Goal: Information Seeking & Learning: Learn about a topic

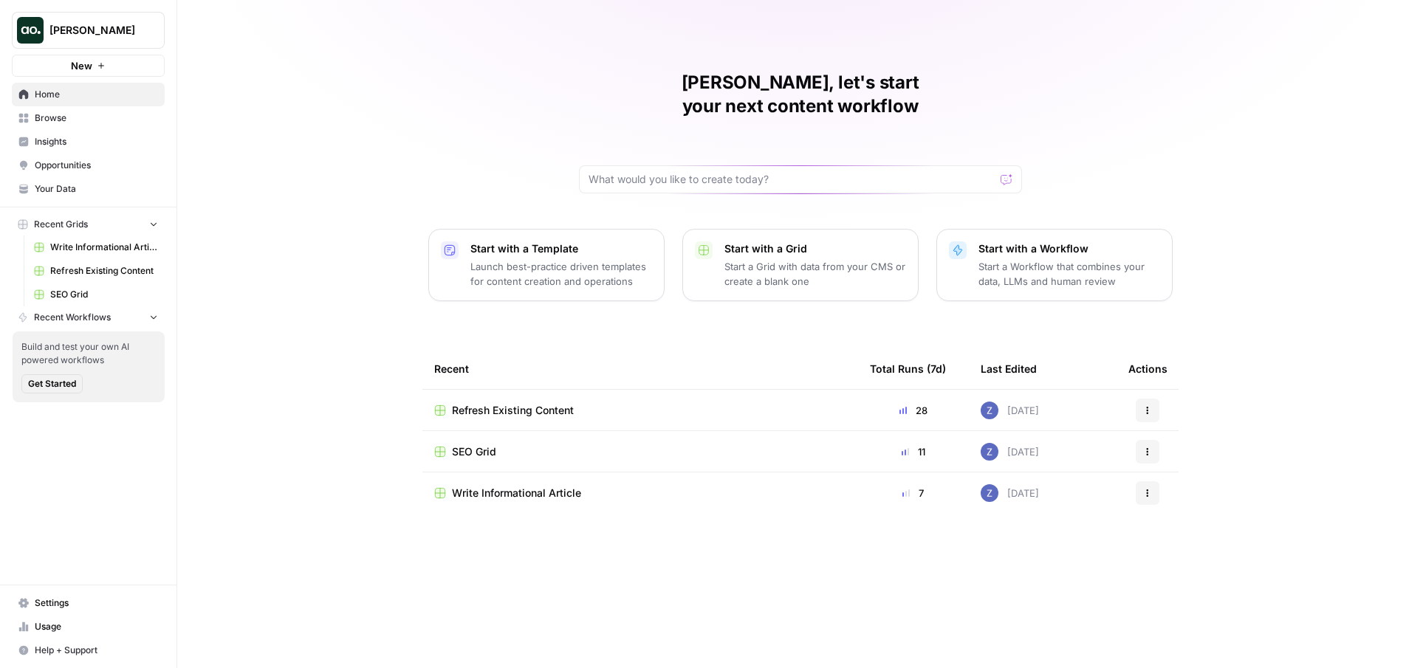
click at [125, 40] on button "[PERSON_NAME]" at bounding box center [88, 30] width 153 height 37
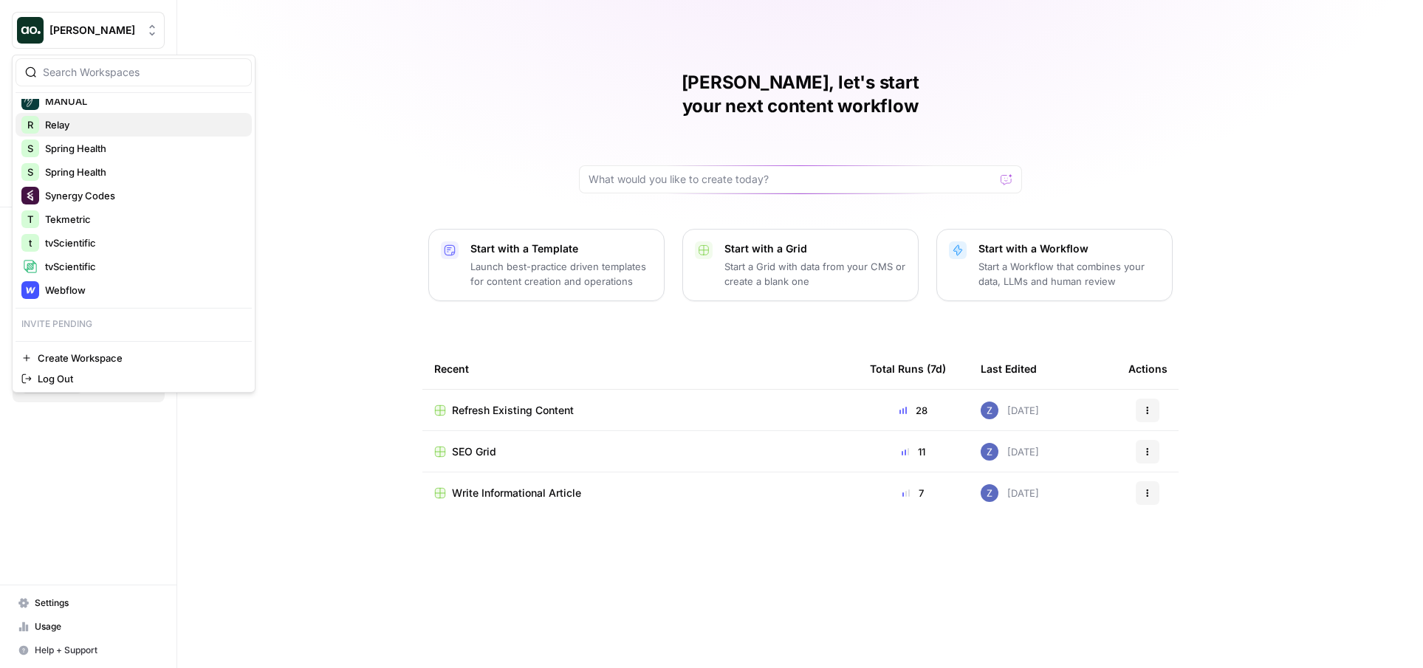
scroll to position [197, 0]
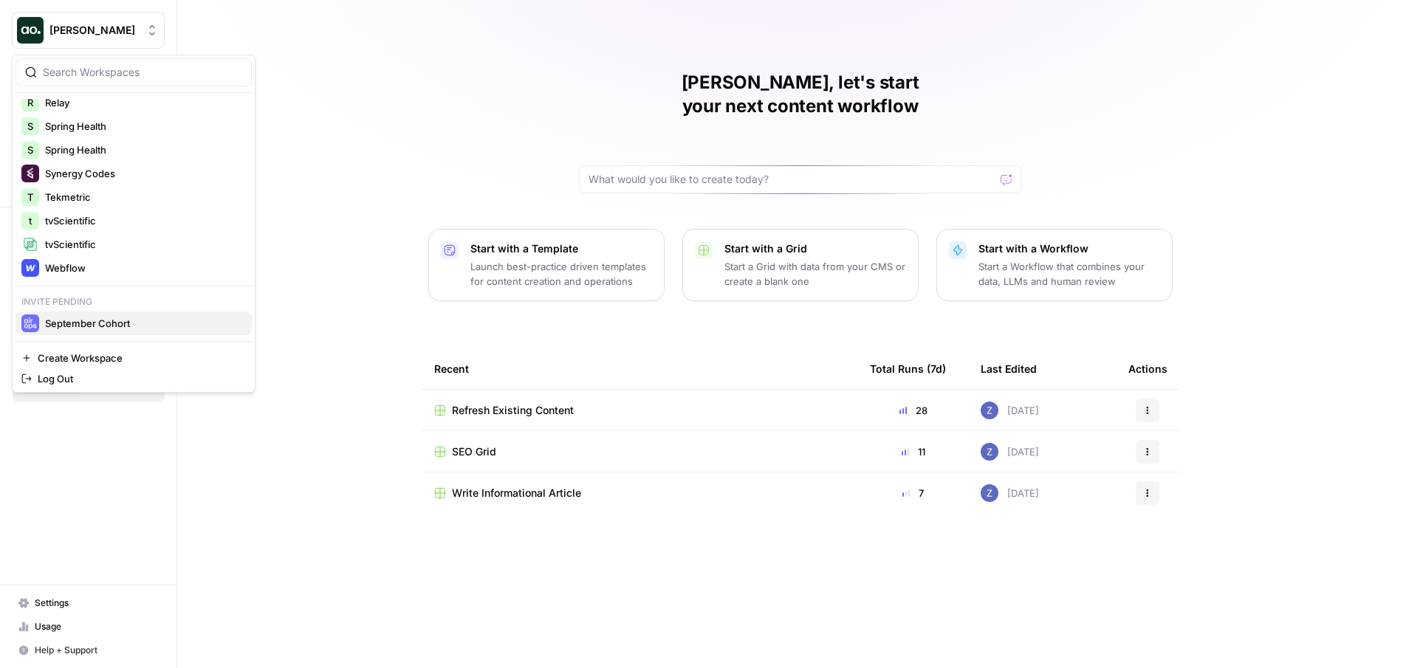
click at [123, 316] on span "September Cohort" at bounding box center [142, 323] width 195 height 15
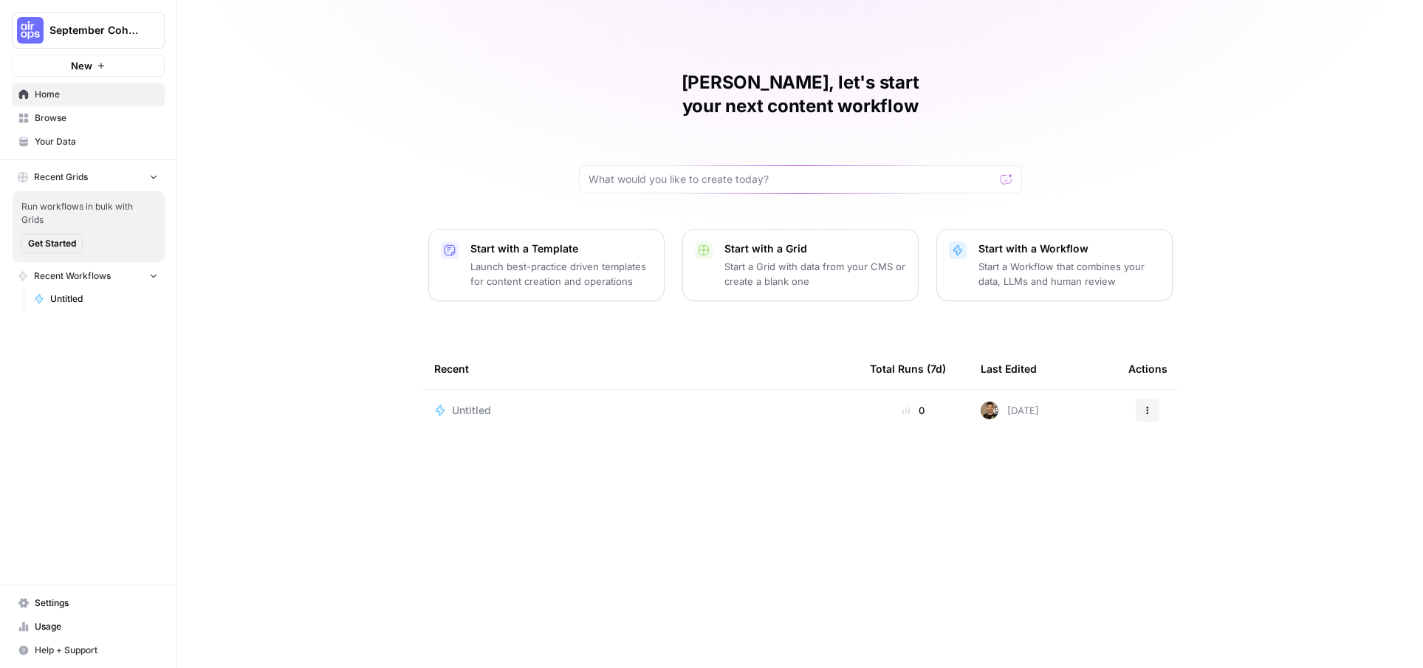
click at [102, 35] on span "September Cohort" at bounding box center [93, 30] width 89 height 15
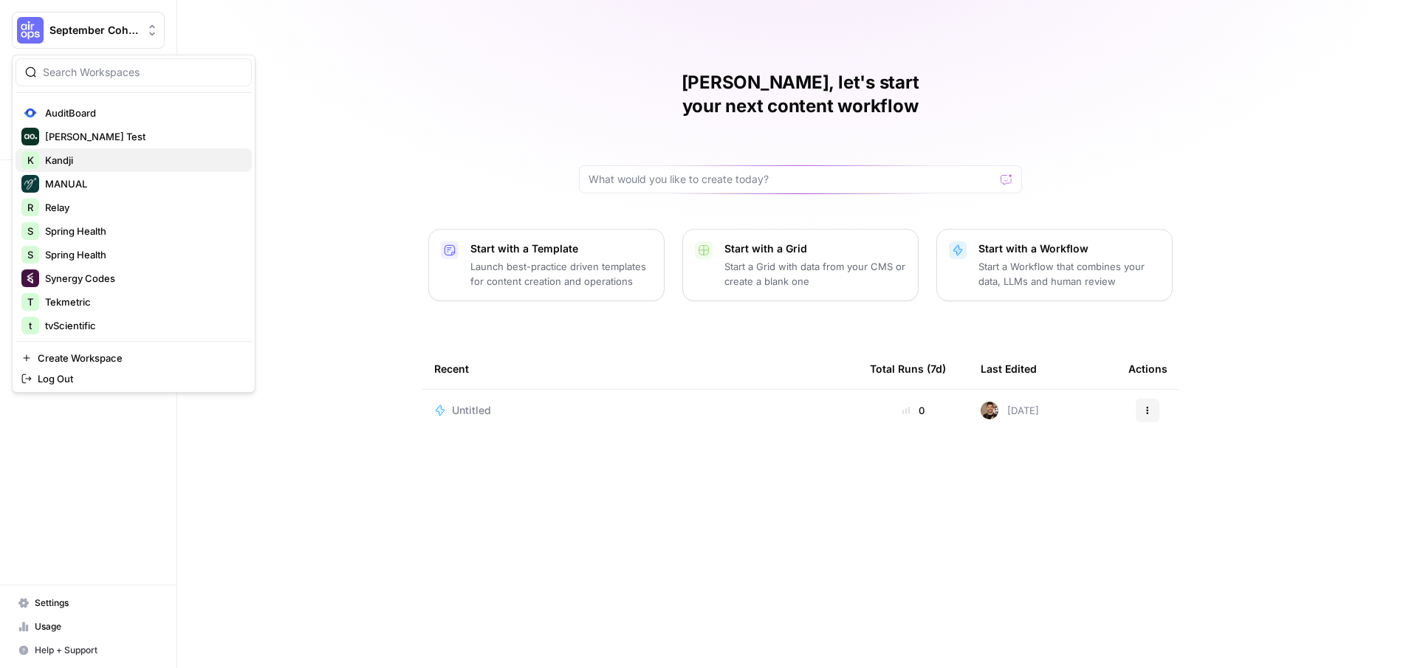
scroll to position [89, 0]
click at [100, 208] on span "Relay" at bounding box center [142, 210] width 195 height 15
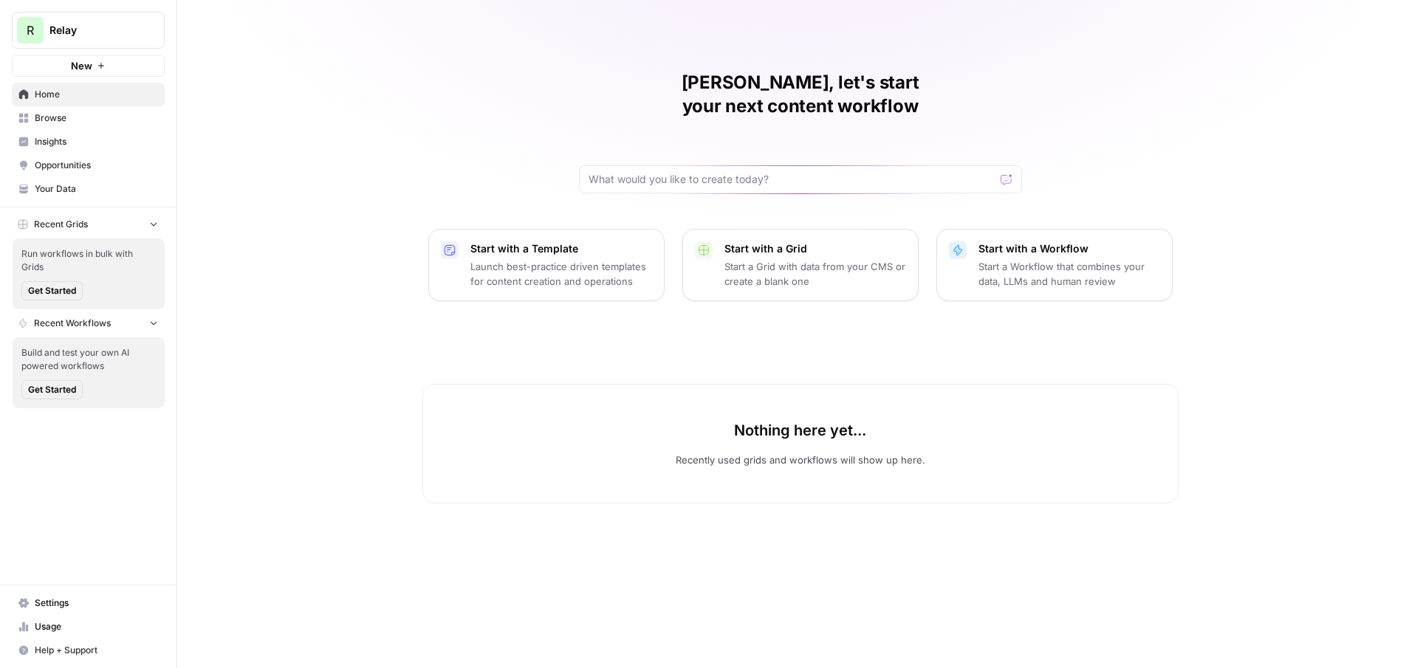
click at [75, 137] on span "Insights" at bounding box center [96, 141] width 123 height 13
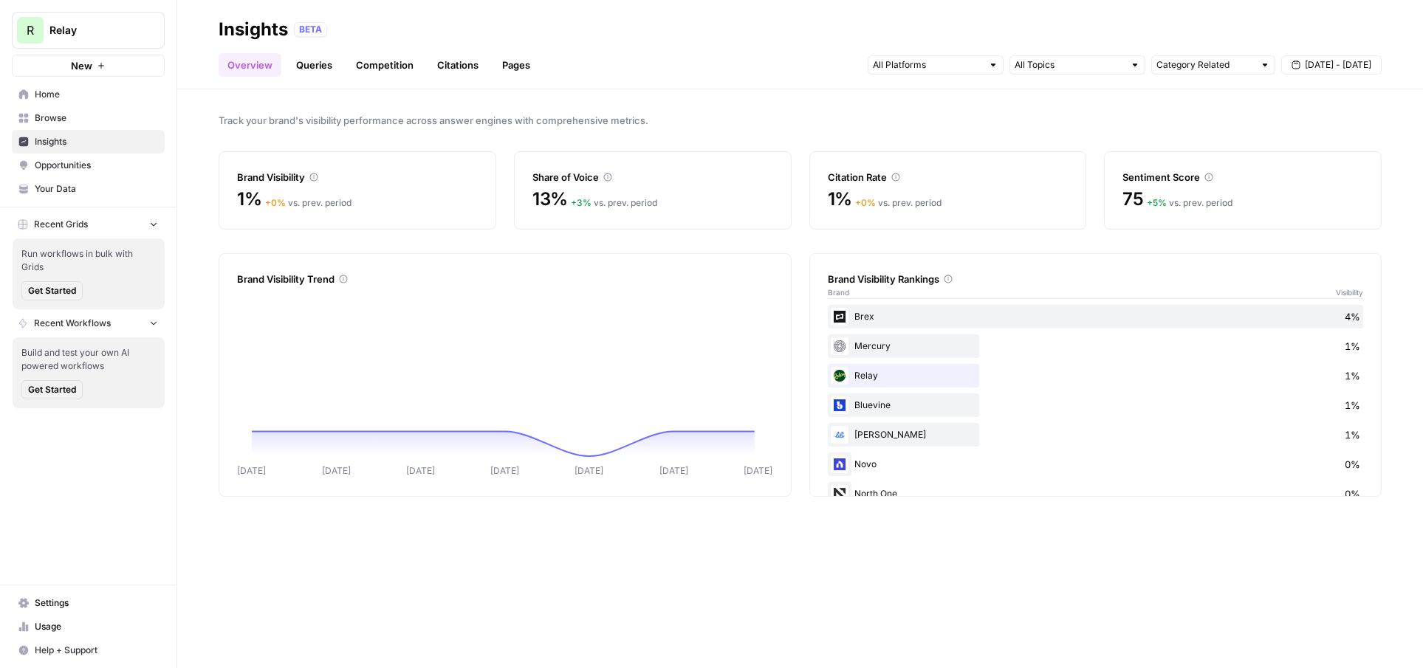
click at [1328, 64] on span "[DATE] - [DATE]" at bounding box center [1338, 64] width 66 height 13
click at [1218, 151] on div "31" at bounding box center [1220, 155] width 20 height 20
click at [1359, 100] on icon "button" at bounding box center [1361, 100] width 10 height 10
click at [1340, 181] on div "12" at bounding box center [1340, 178] width 20 height 20
click at [312, 64] on link "Queries" at bounding box center [314, 65] width 54 height 24
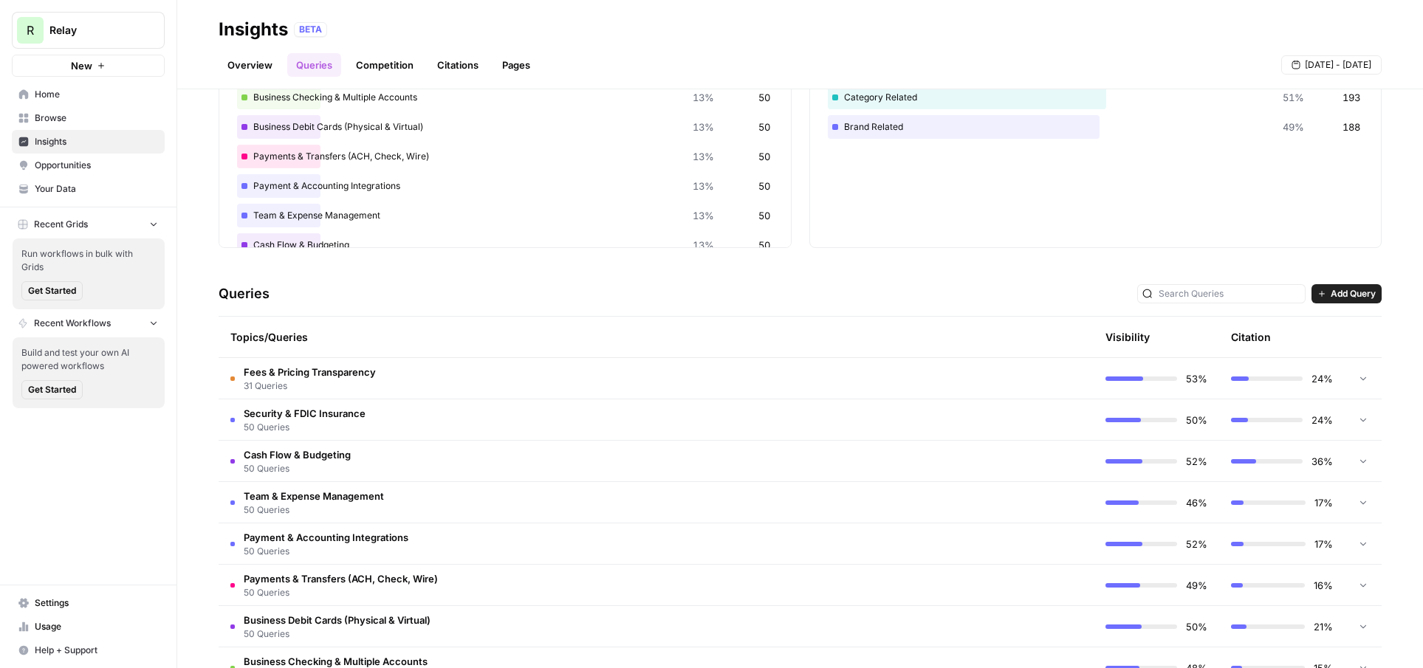
scroll to position [129, 0]
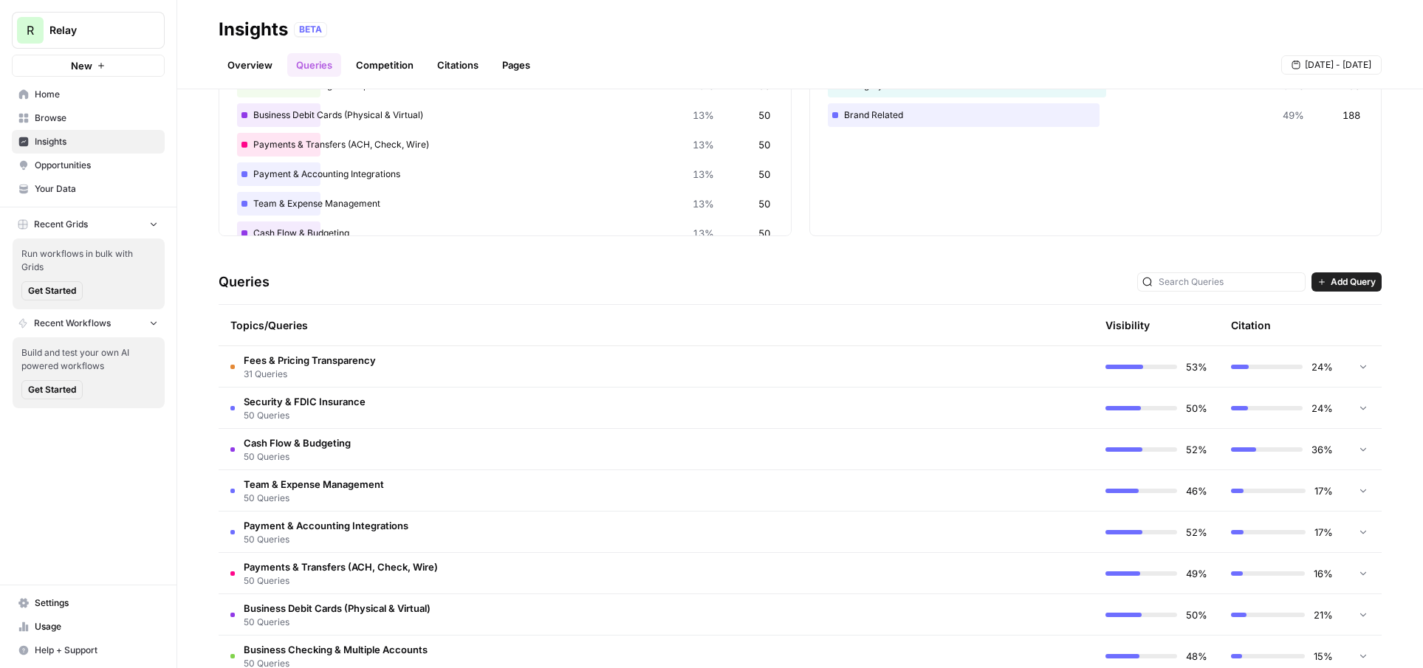
click at [460, 380] on td "Fees & Pricing Transparency 31 Queries" at bounding box center [593, 366] width 749 height 41
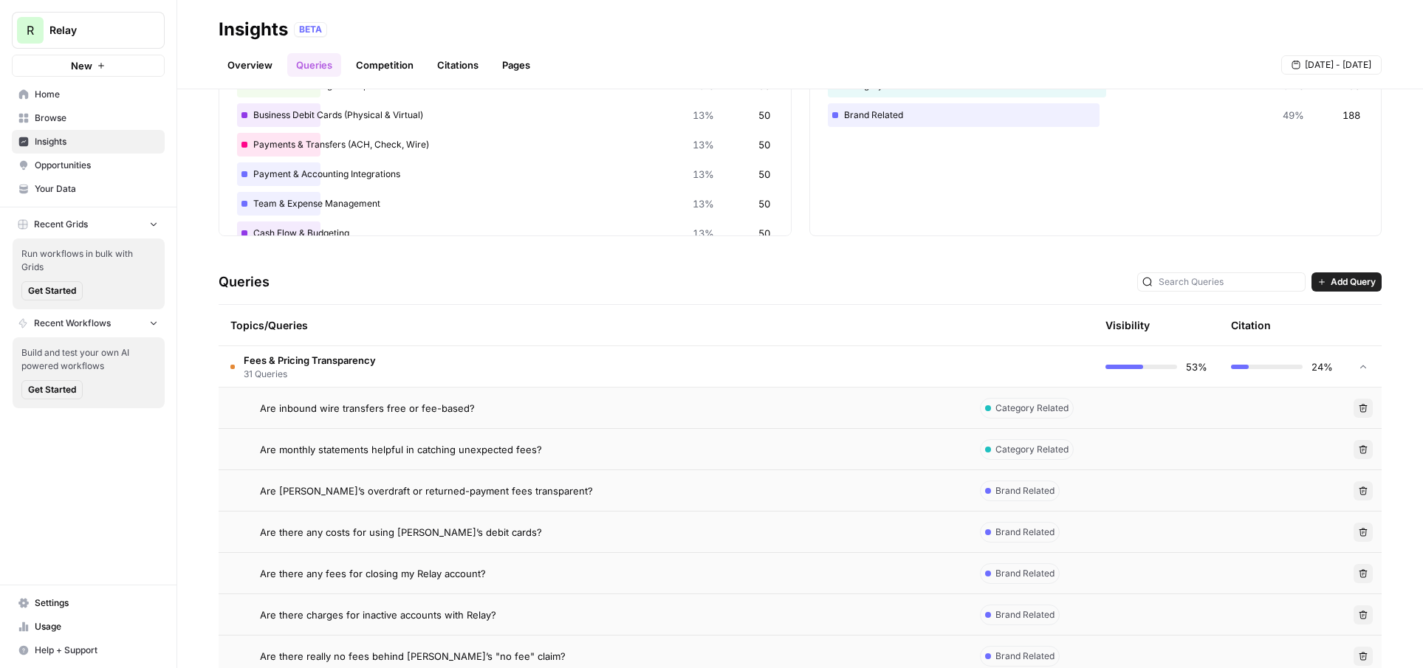
click at [94, 156] on link "Opportunities" at bounding box center [88, 166] width 153 height 24
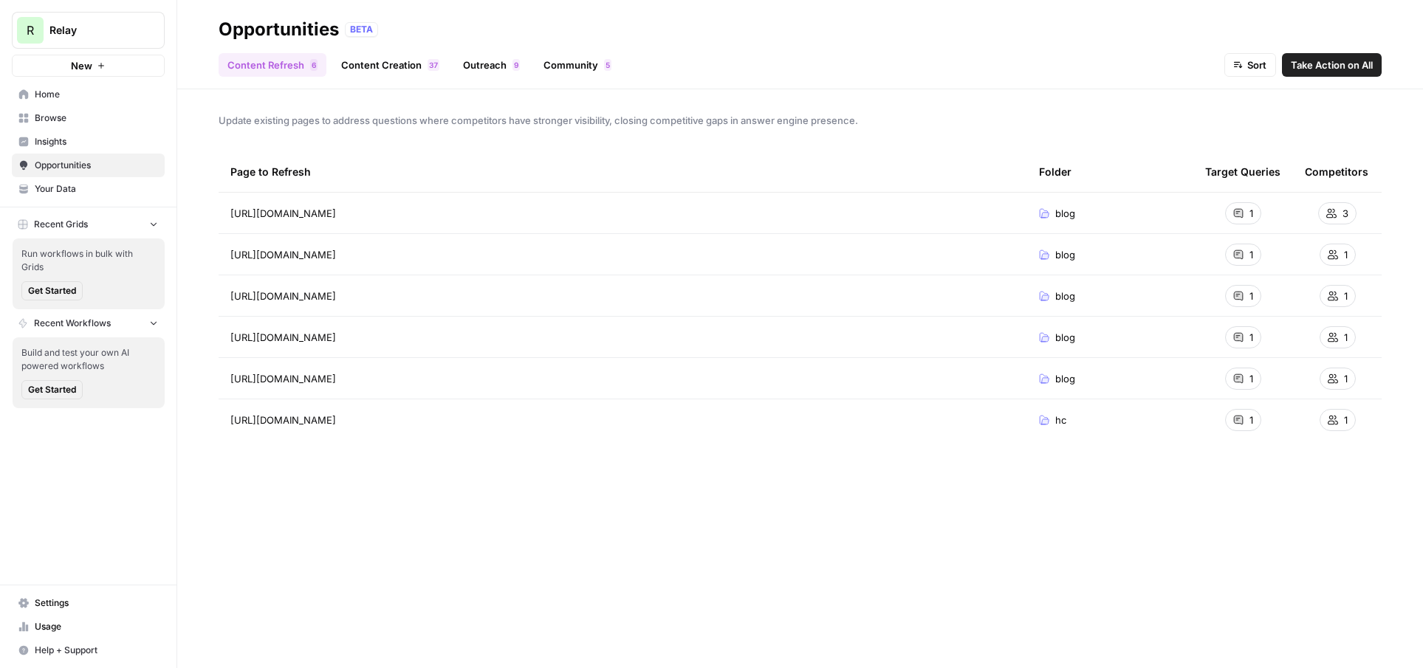
click at [393, 64] on link "Content Creation 7 3" at bounding box center [390, 65] width 116 height 24
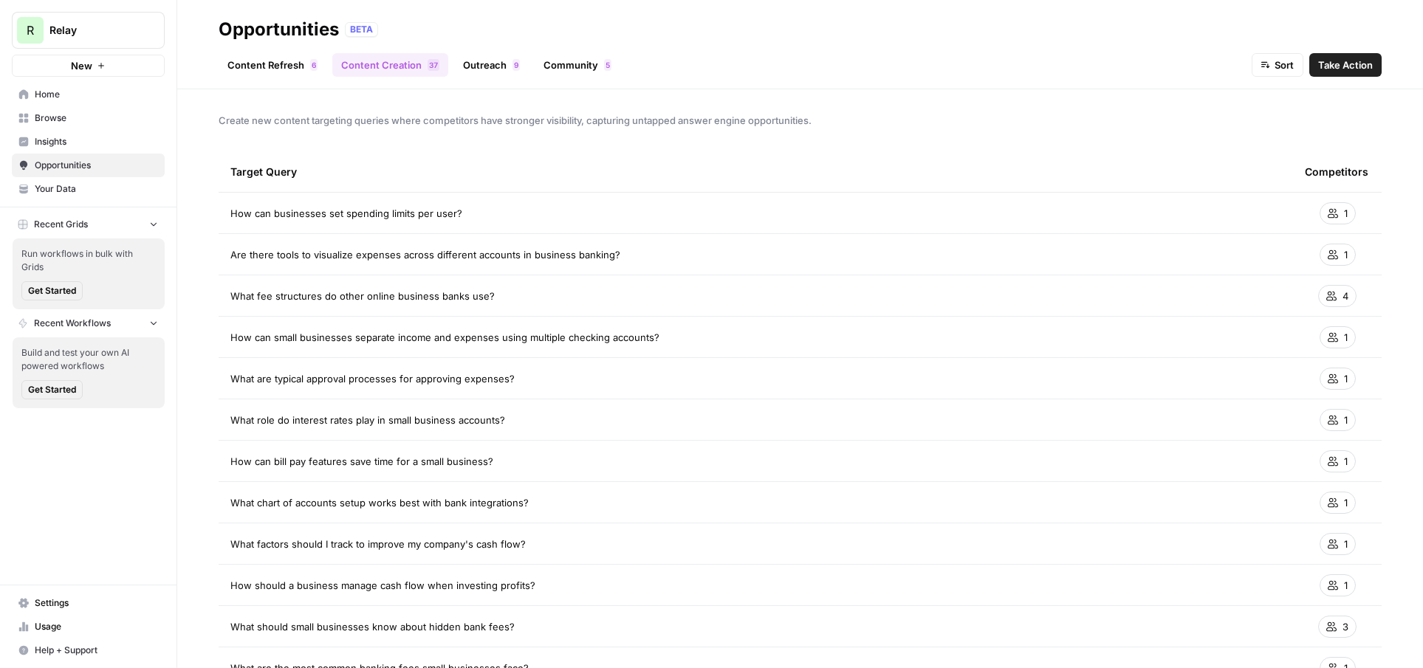
click at [297, 65] on link "Content Refresh 6" at bounding box center [273, 65] width 108 height 24
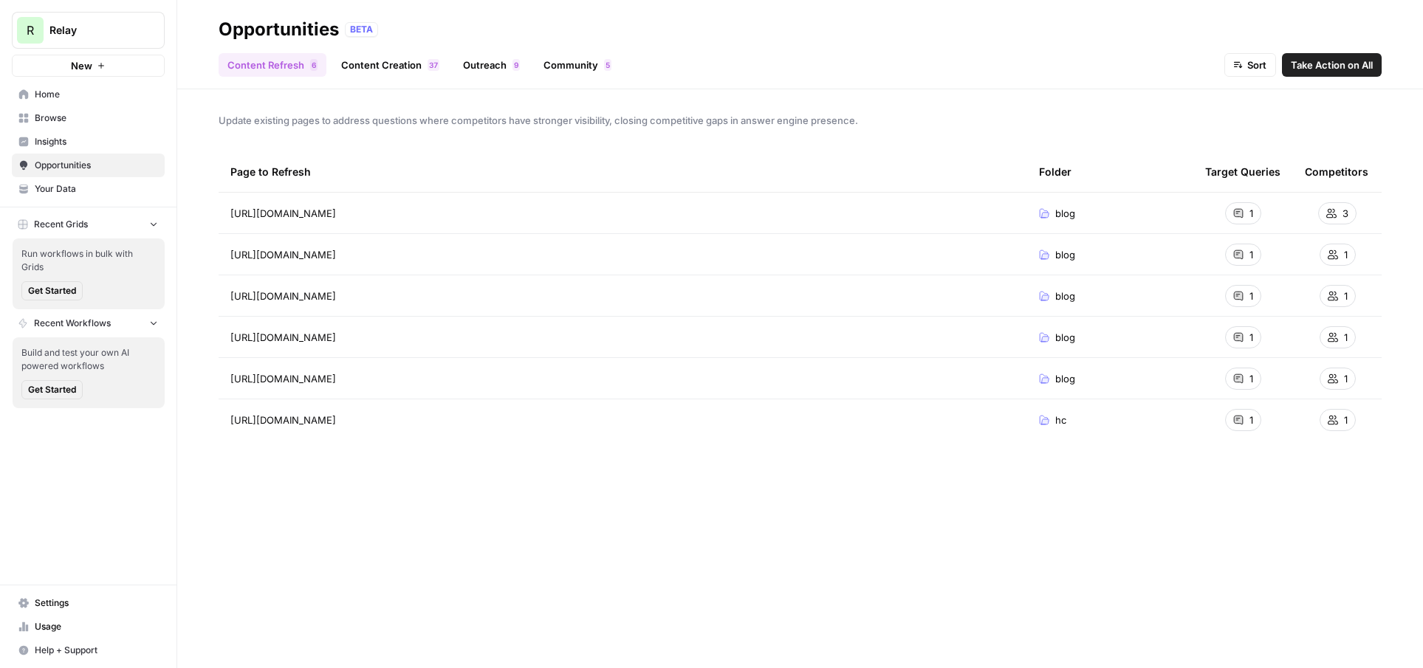
click at [97, 144] on span "Insights" at bounding box center [96, 141] width 123 height 13
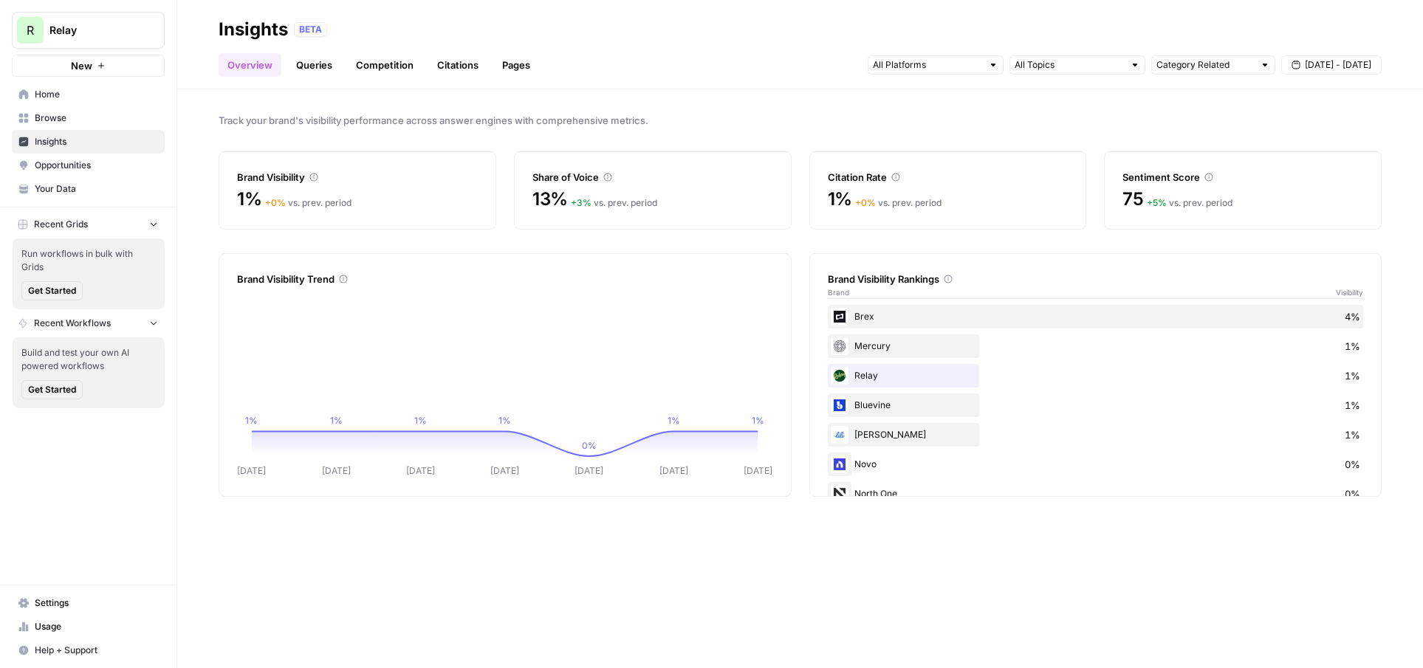
click at [314, 66] on link "Queries" at bounding box center [314, 65] width 54 height 24
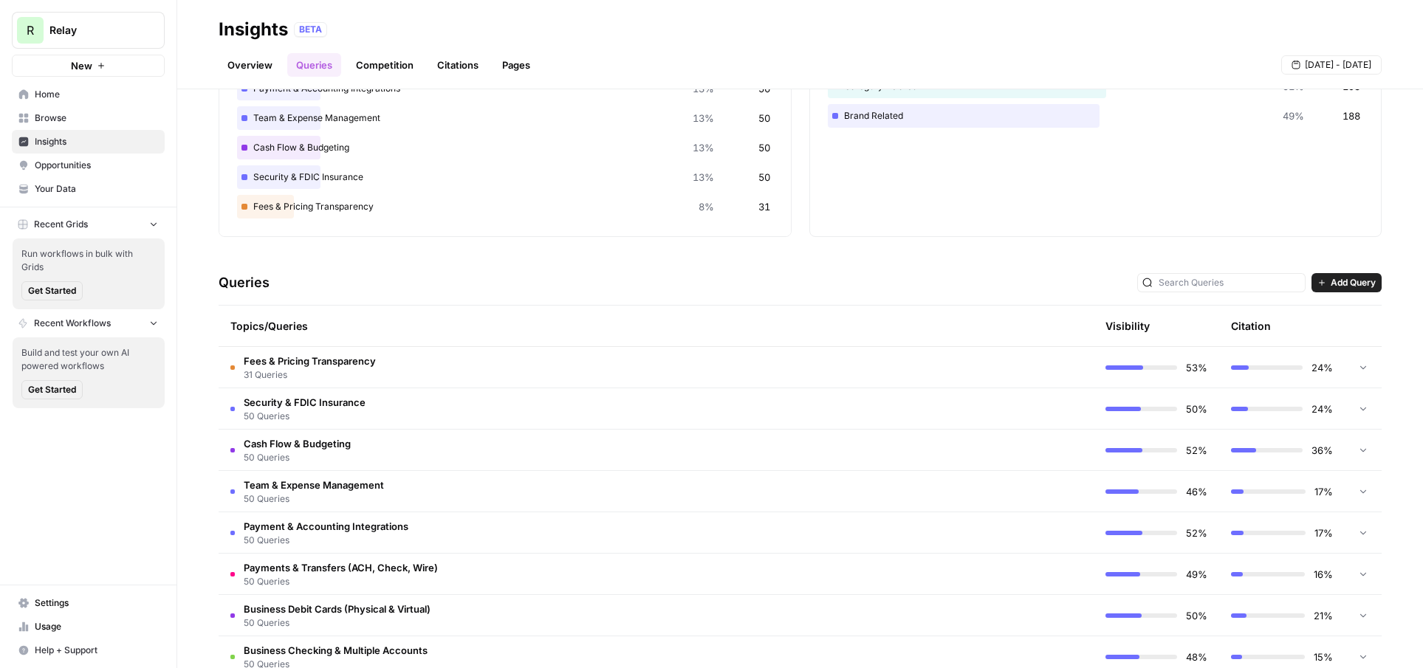
scroll to position [146, 0]
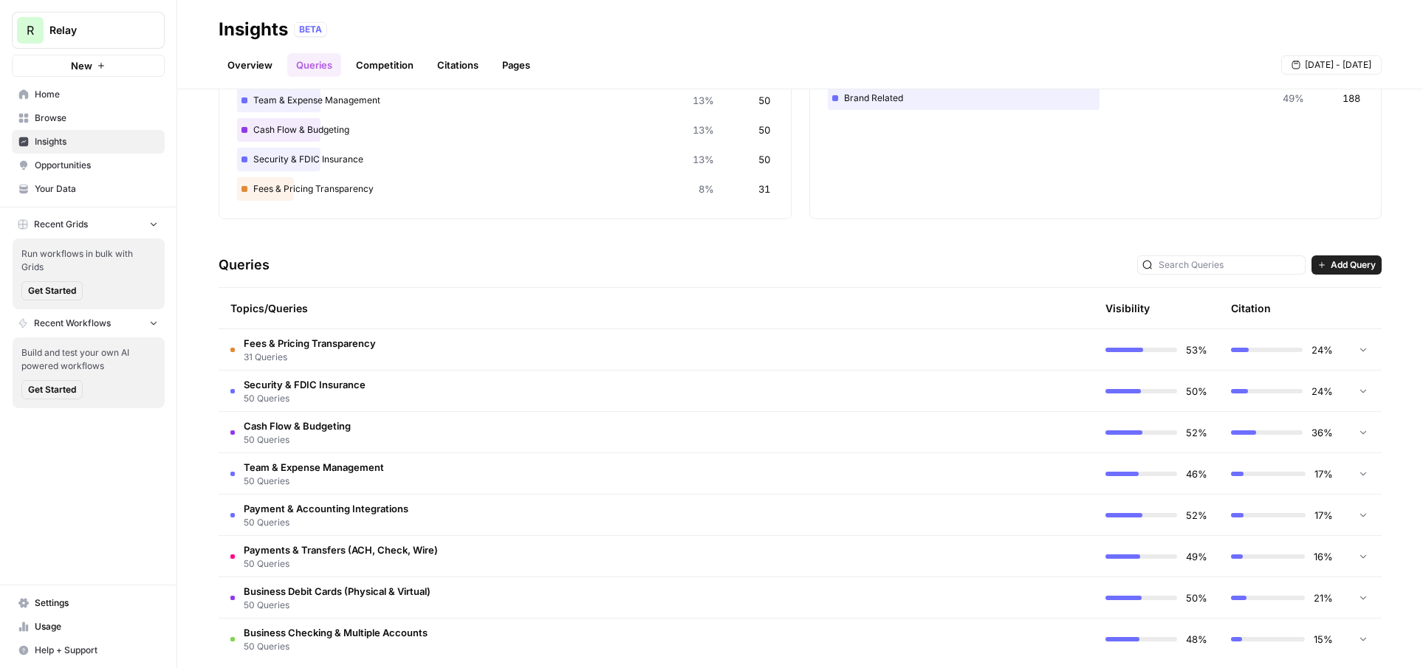
click at [486, 345] on td "Fees & Pricing Transparency 31 Queries" at bounding box center [593, 349] width 749 height 41
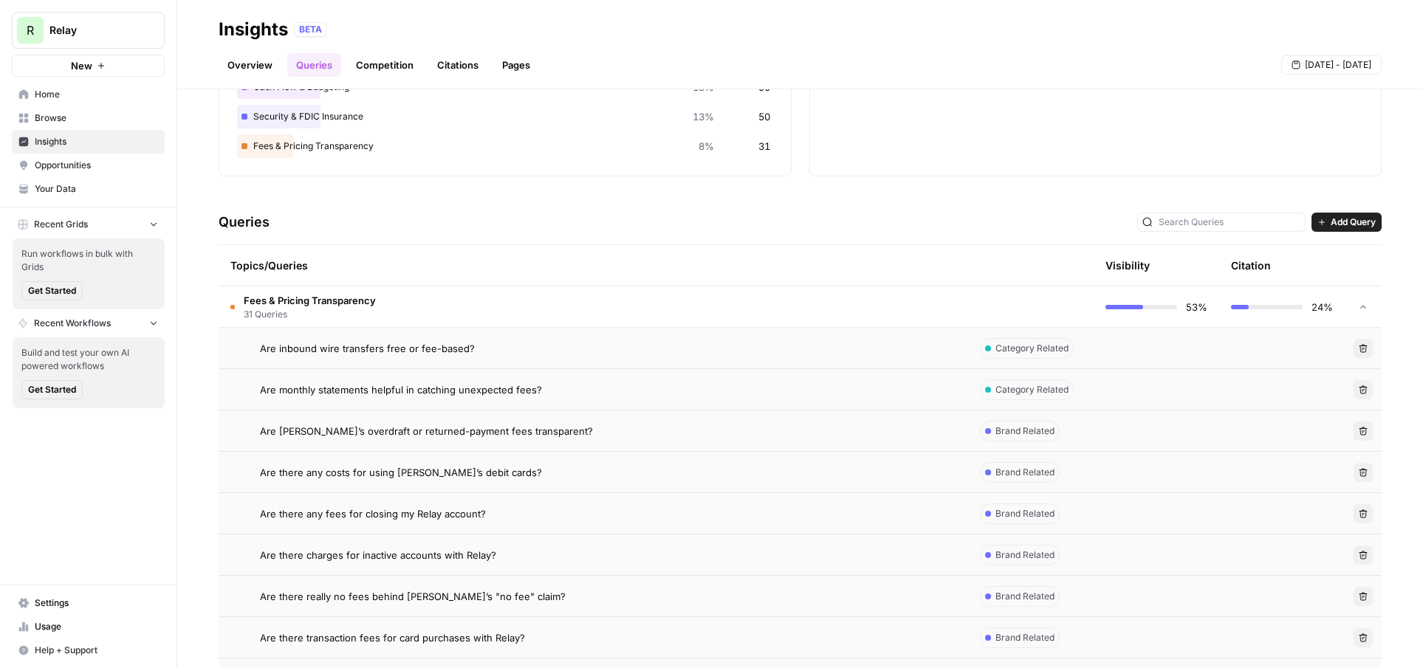
scroll to position [206, 0]
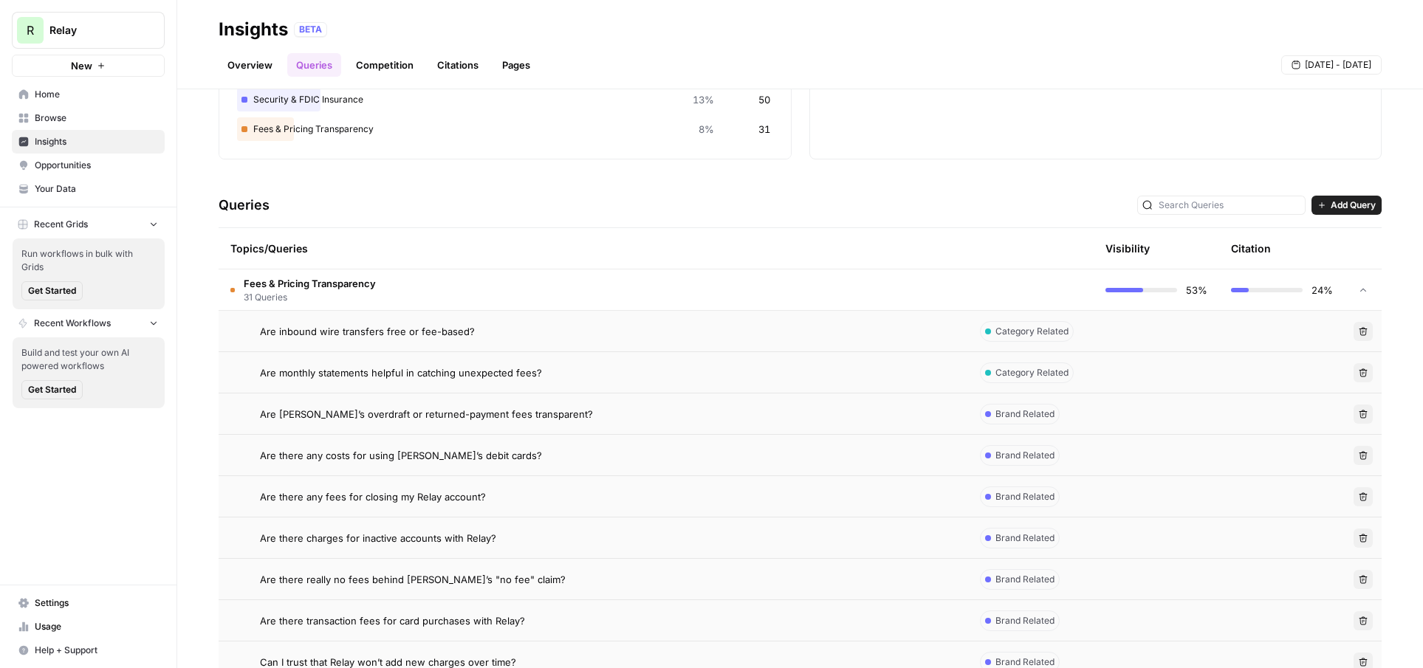
click at [602, 380] on td "Are monthly statements helpful in catching unexpected fees?" at bounding box center [593, 372] width 749 height 41
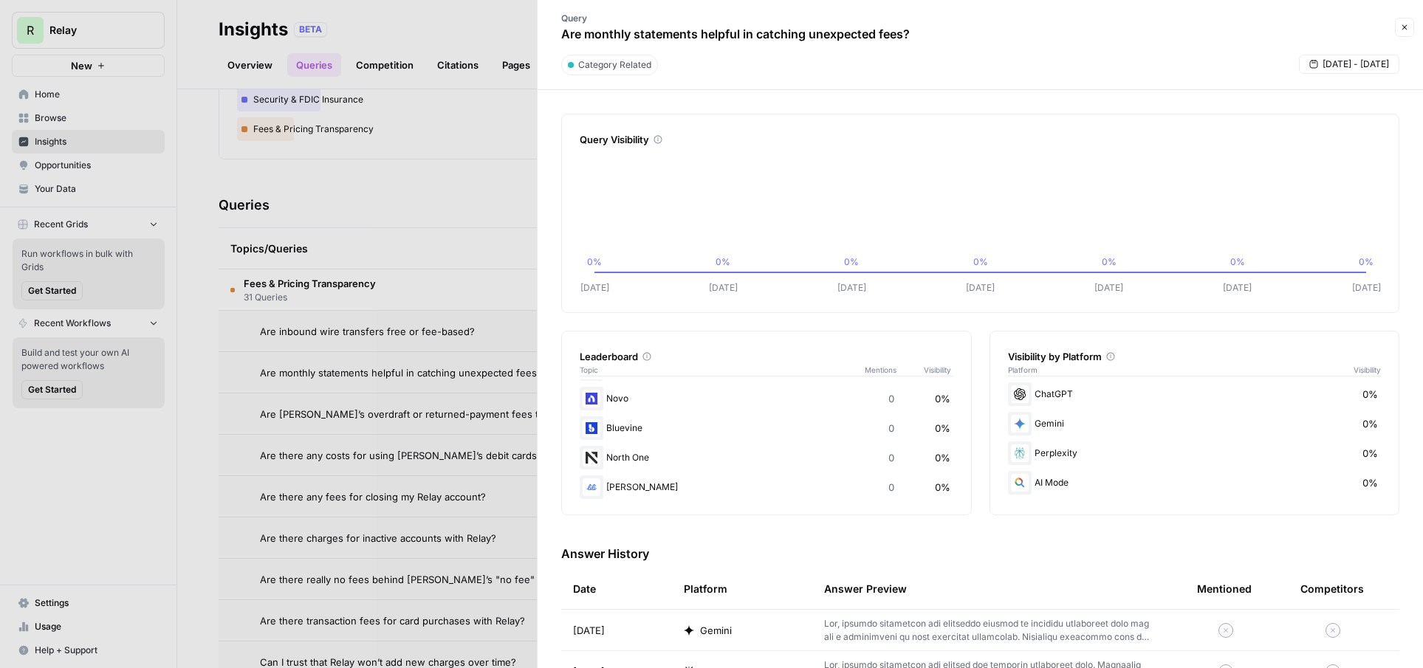
scroll to position [86, 0]
click at [445, 326] on div at bounding box center [711, 334] width 1423 height 668
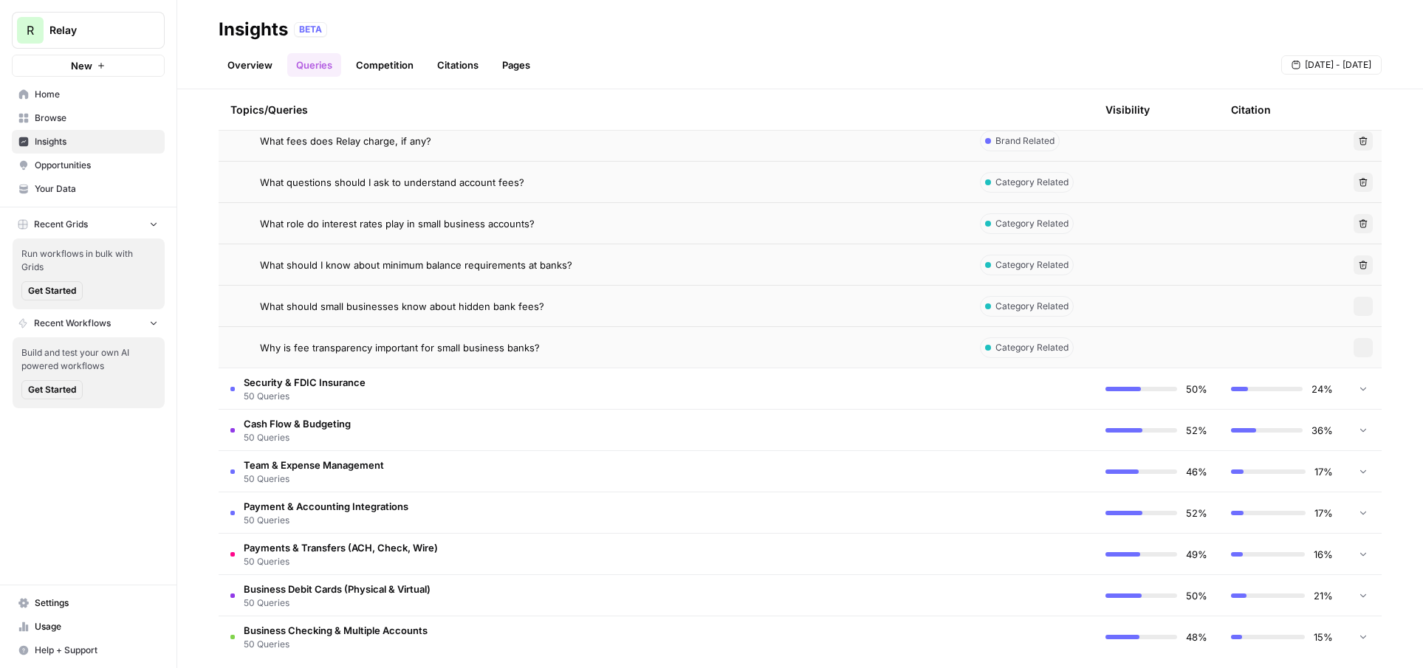
scroll to position [1444, 0]
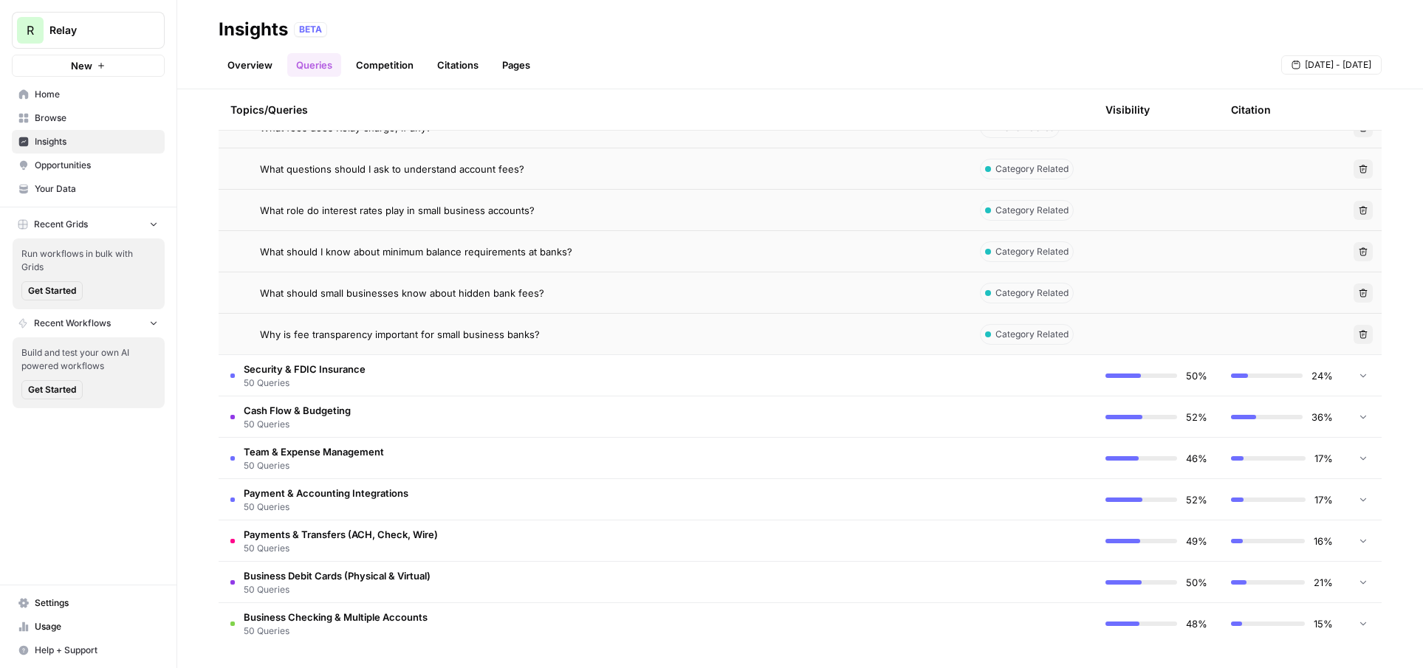
click at [457, 380] on td "Security & FDIC Insurance 50 Queries" at bounding box center [593, 375] width 749 height 41
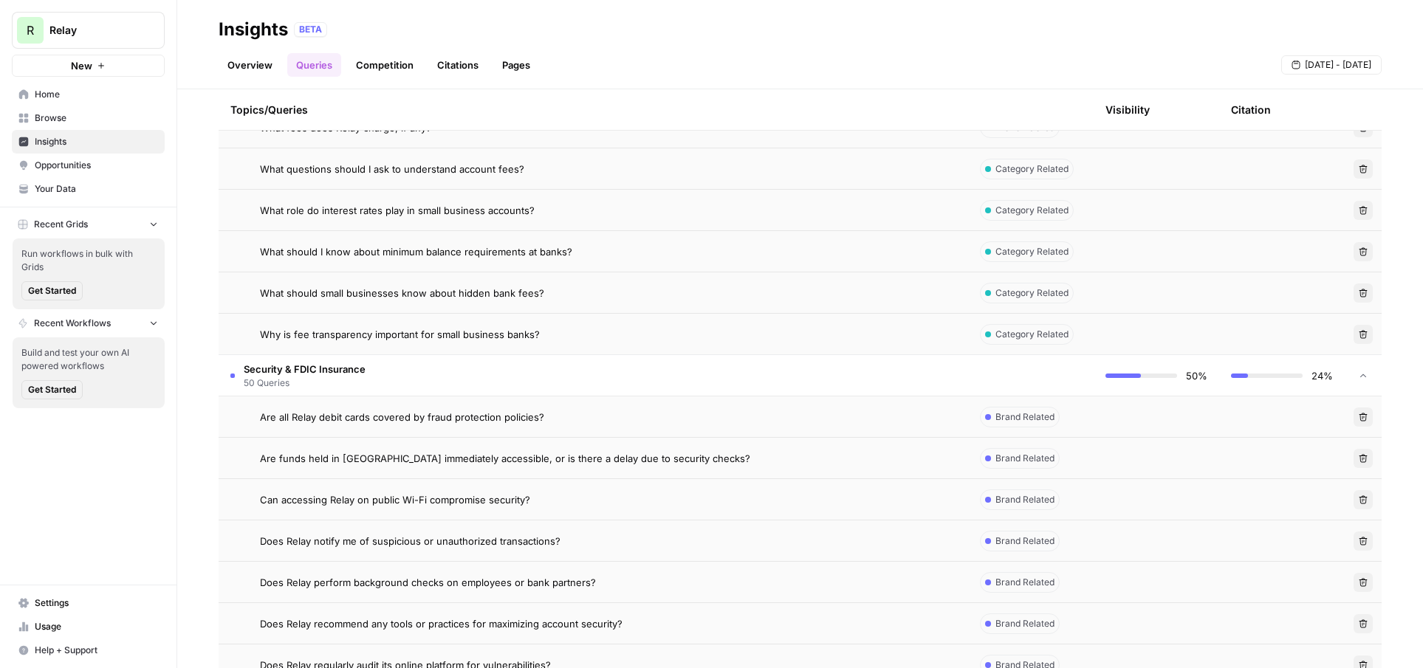
click at [1004, 461] on span "Brand Related" at bounding box center [1024, 458] width 59 height 13
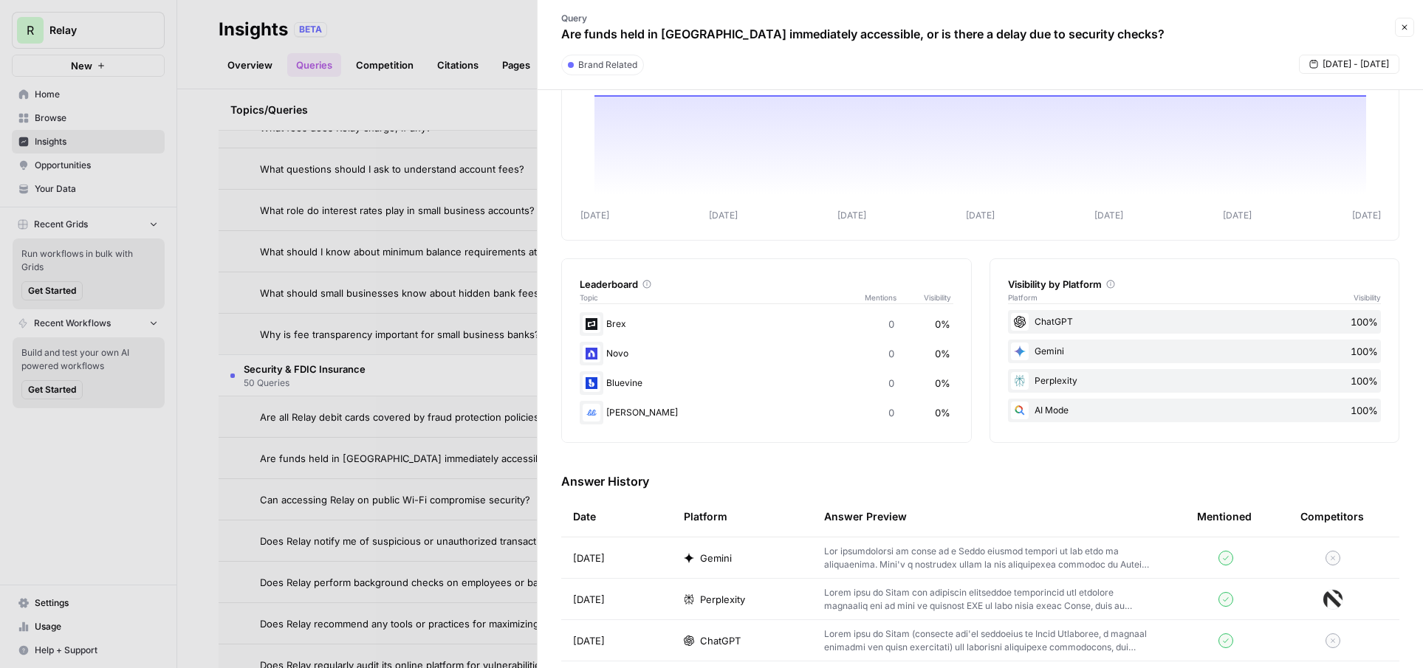
scroll to position [86, 0]
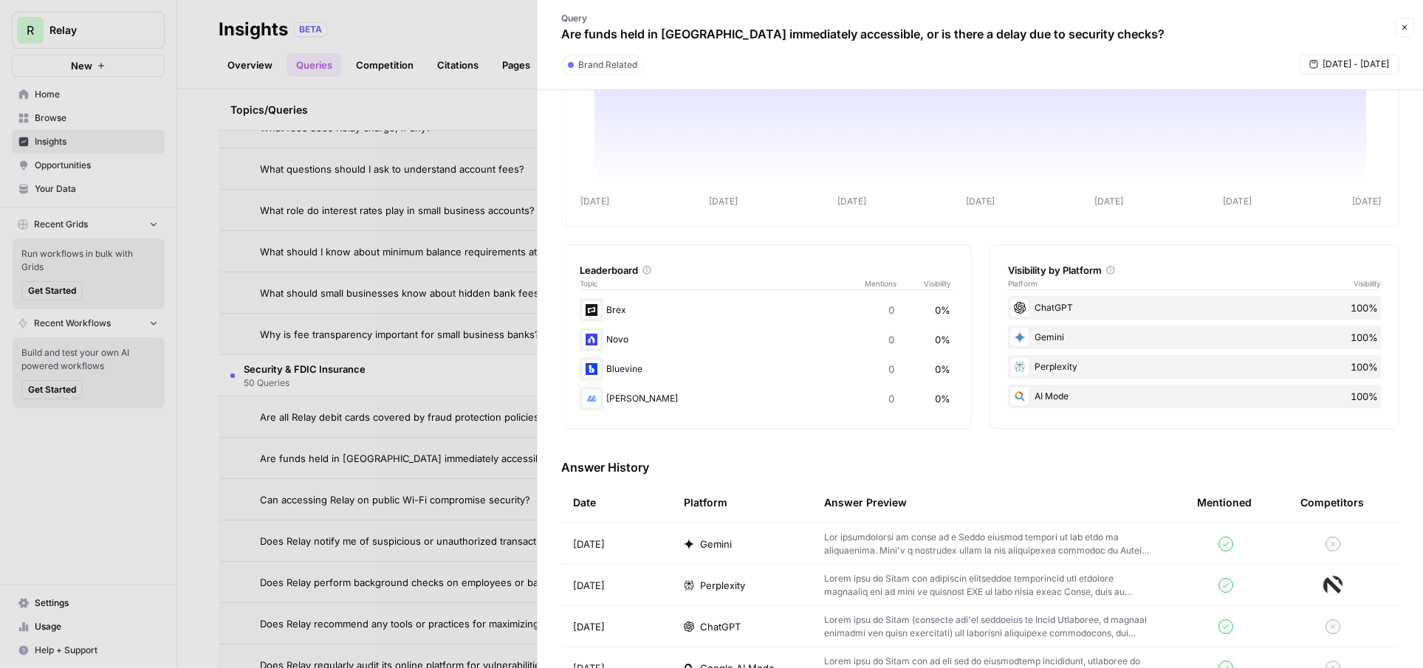
click at [753, 529] on td "Gemini" at bounding box center [742, 544] width 140 height 41
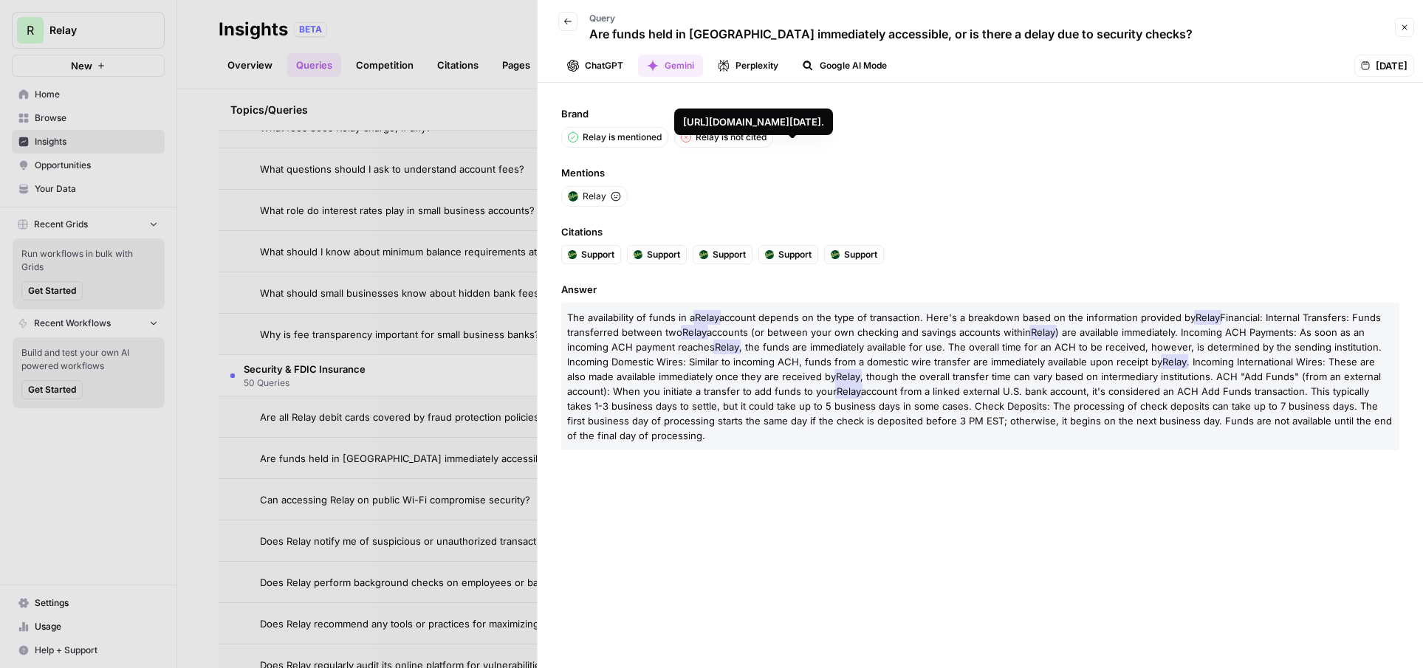
click at [399, 127] on div at bounding box center [711, 334] width 1423 height 668
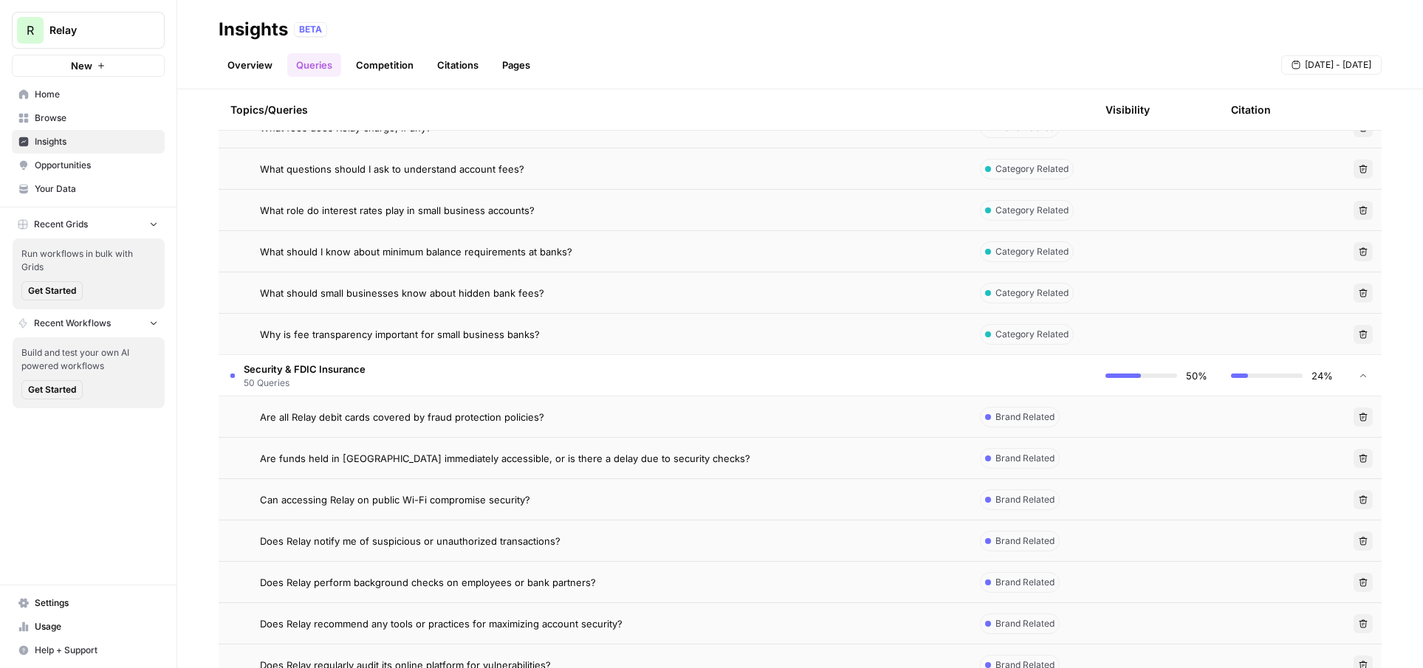
click at [127, 32] on span "Relay" at bounding box center [93, 30] width 89 height 15
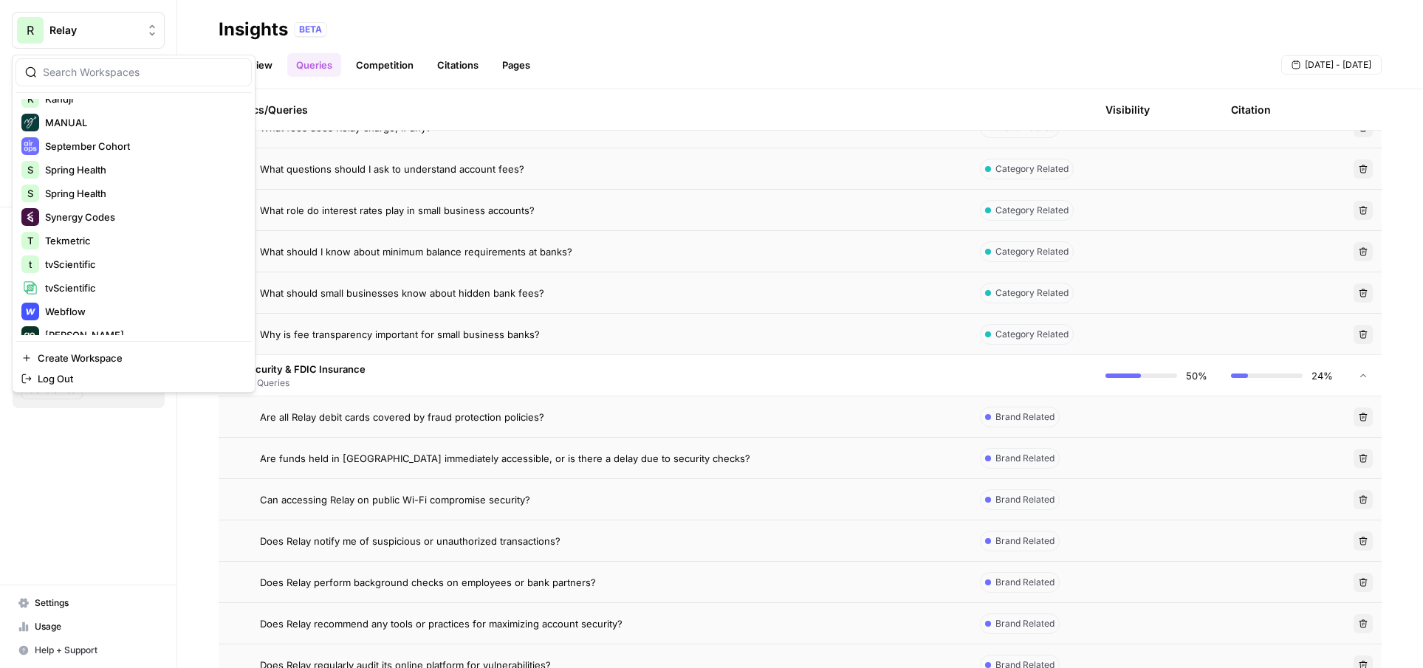
scroll to position [160, 0]
click at [111, 229] on span "Tekmetric" at bounding box center [142, 234] width 195 height 15
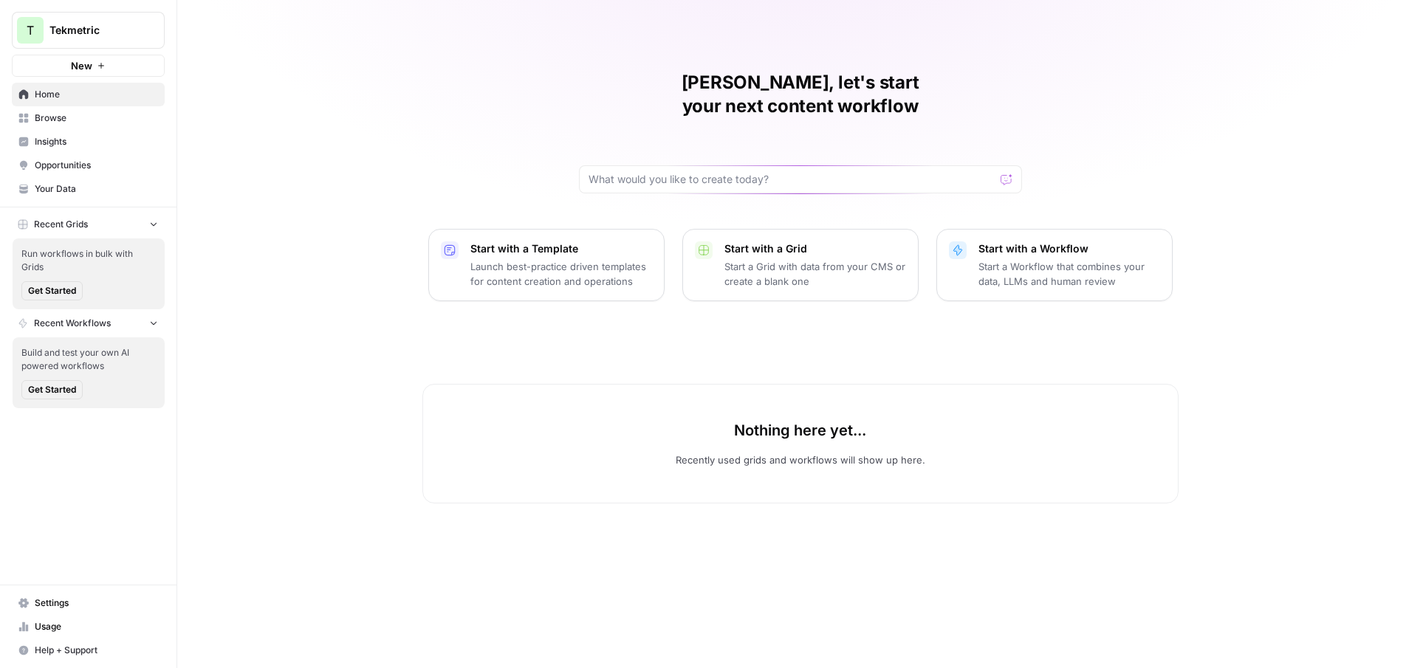
click at [82, 143] on span "Insights" at bounding box center [96, 141] width 123 height 13
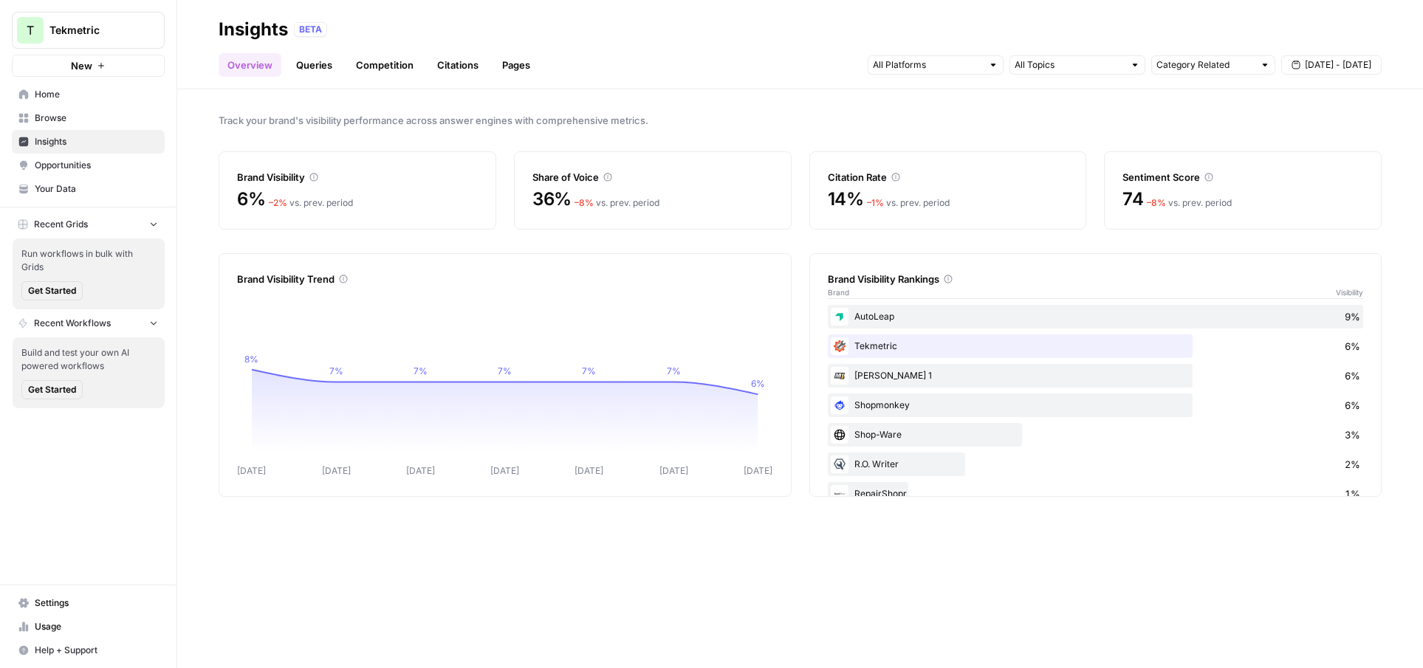
click at [1336, 64] on span "Sep 6 - Sep 12" at bounding box center [1338, 64] width 66 height 13
click at [1226, 149] on div "31" at bounding box center [1220, 155] width 20 height 20
click at [1359, 101] on icon "button" at bounding box center [1361, 100] width 10 height 10
click at [1342, 174] on div "12" at bounding box center [1340, 178] width 20 height 20
click at [106, 165] on span "Opportunities" at bounding box center [96, 165] width 123 height 13
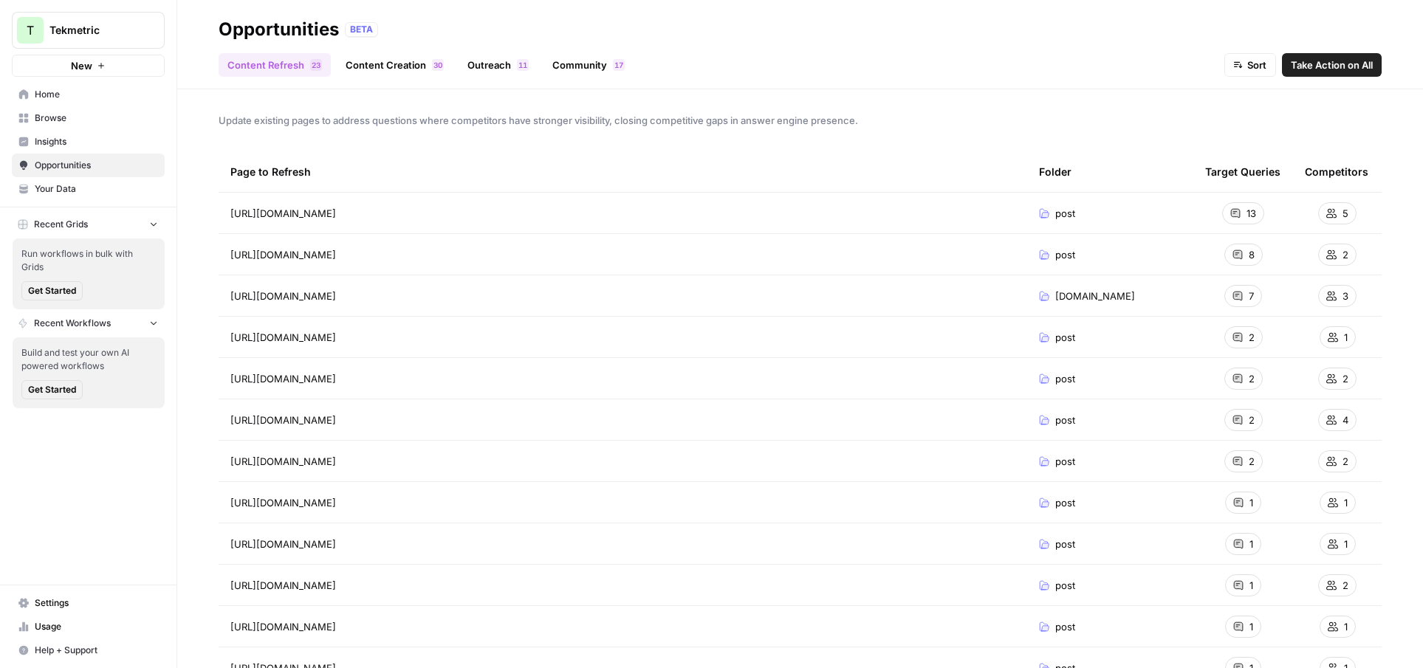
click at [93, 21] on button "T Tekmetric" at bounding box center [88, 30] width 153 height 37
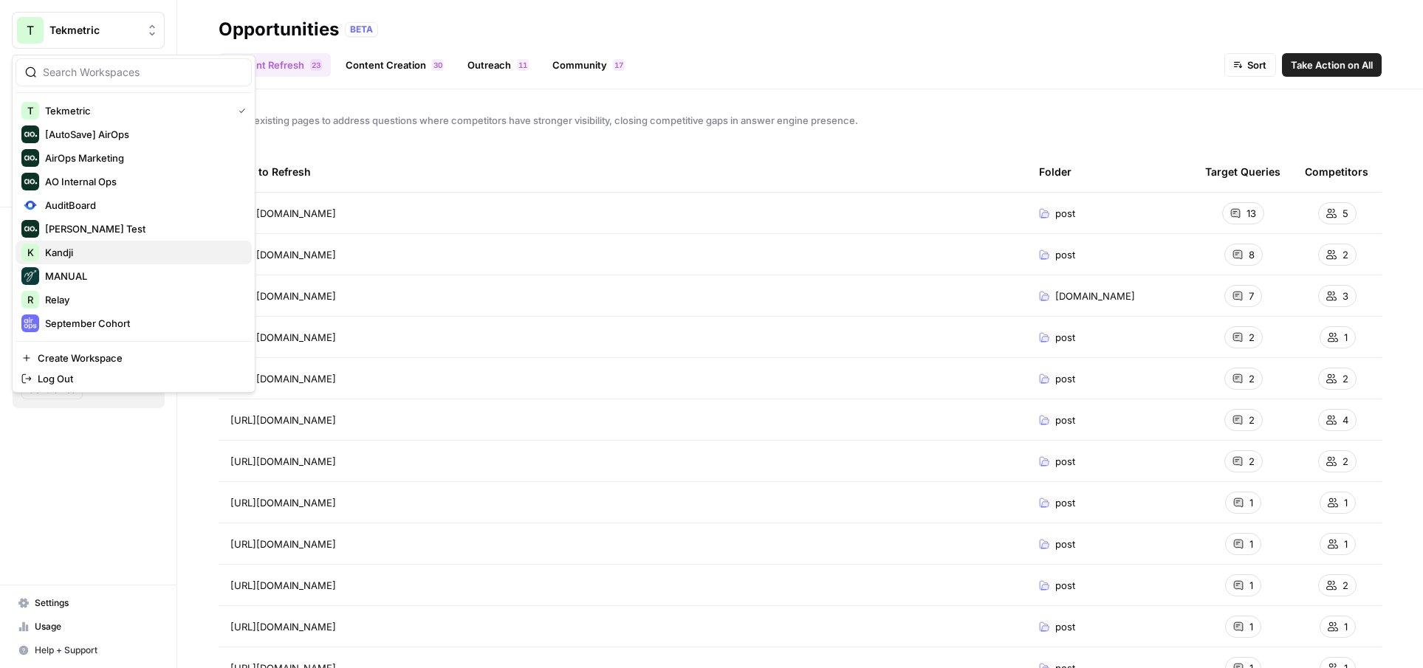
click at [77, 257] on span "Kandji" at bounding box center [142, 252] width 195 height 15
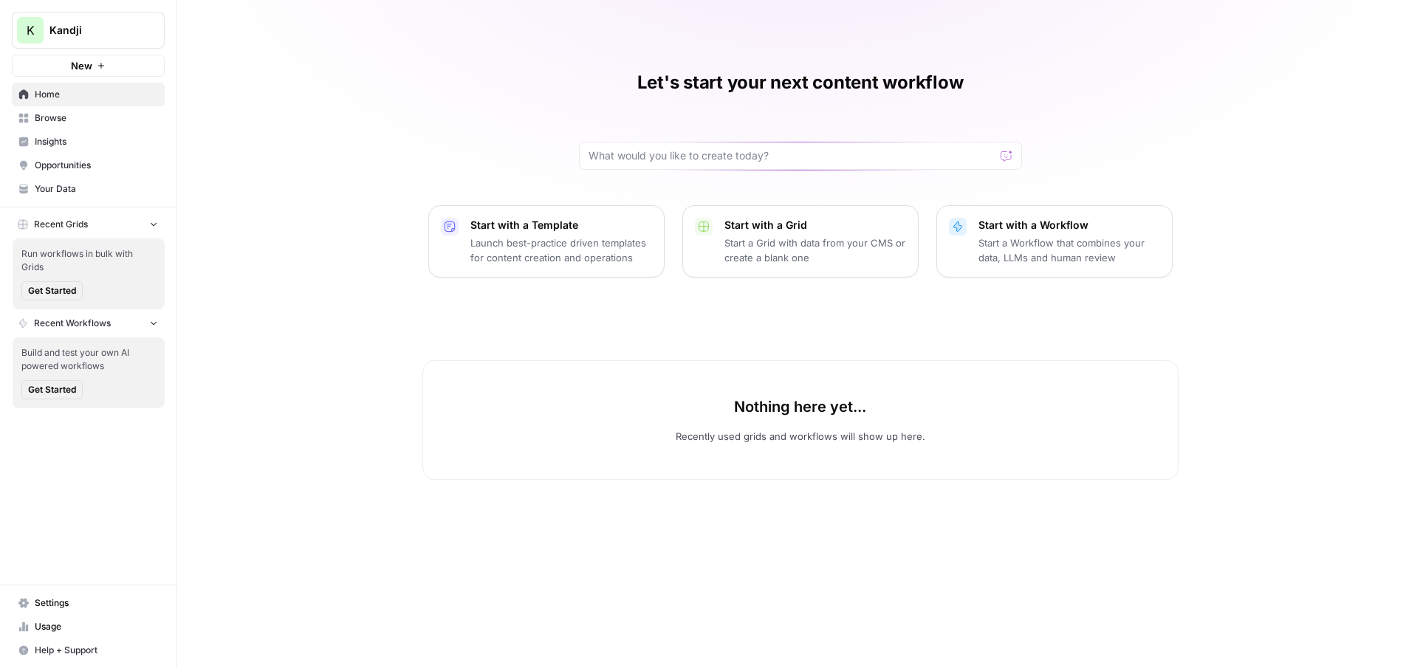
click at [93, 140] on span "Insights" at bounding box center [96, 141] width 123 height 13
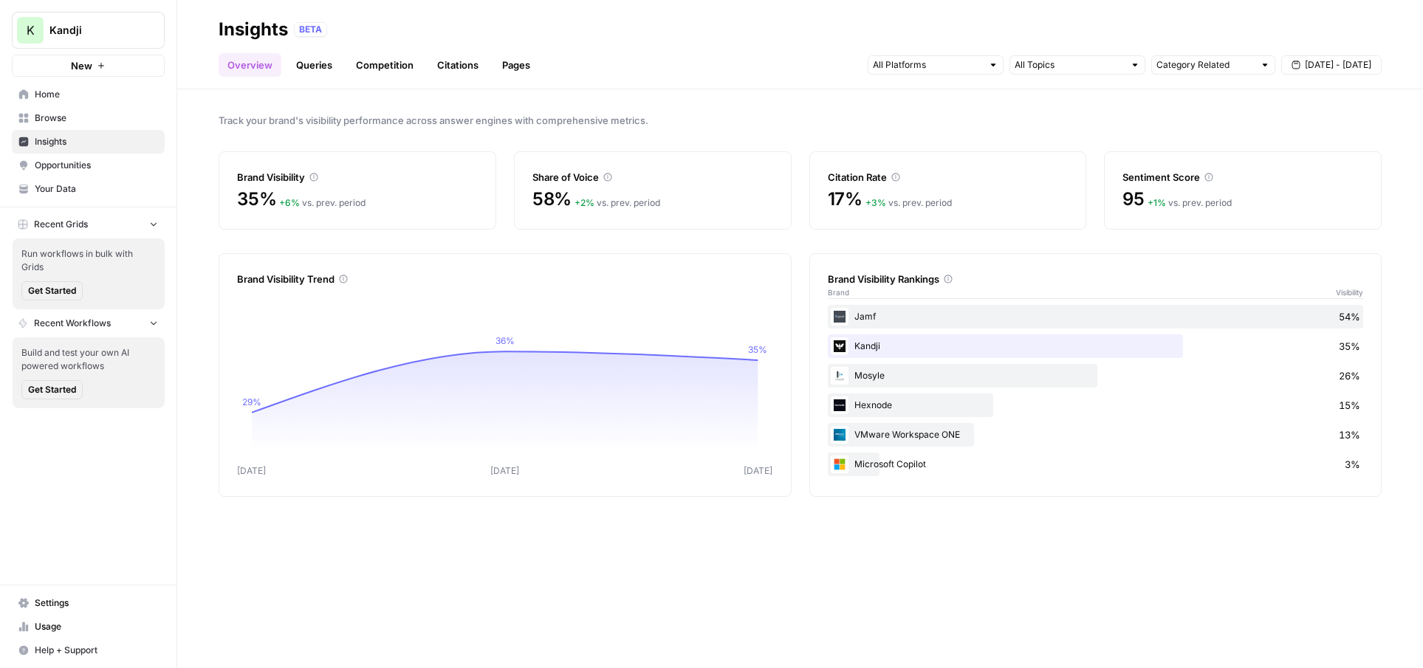
click at [118, 164] on span "Opportunities" at bounding box center [96, 165] width 123 height 13
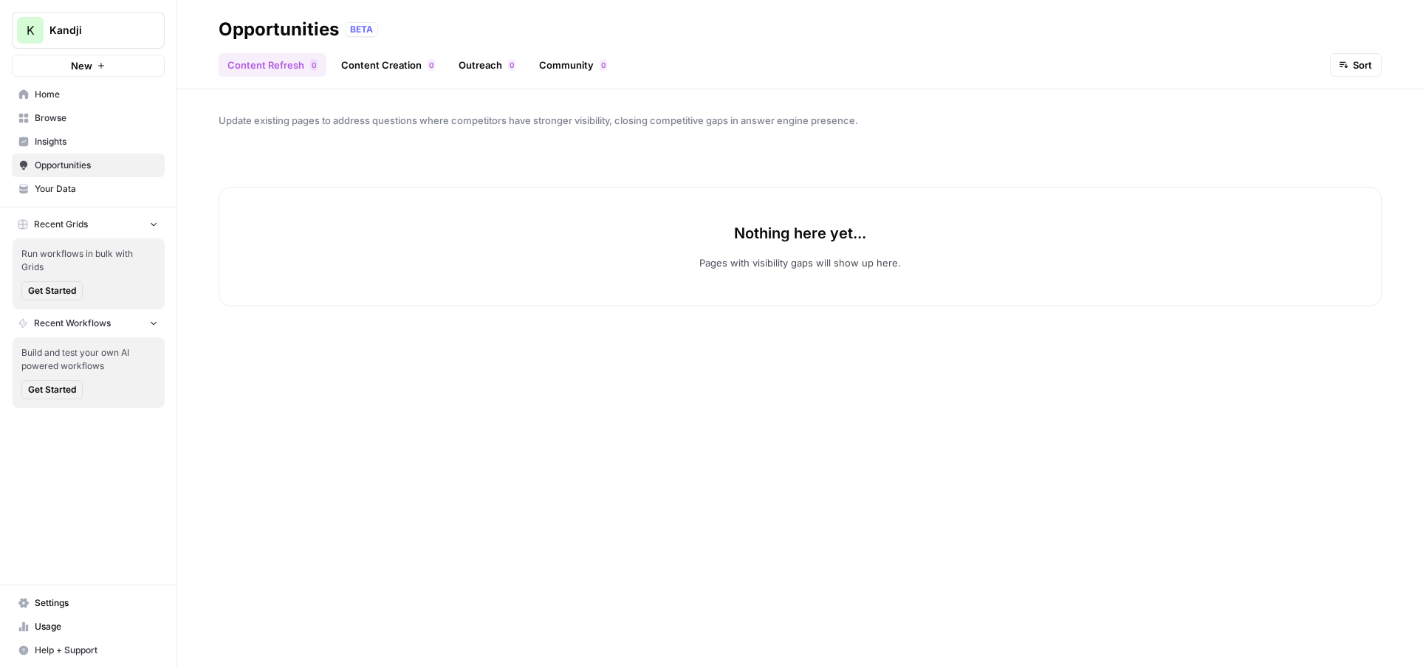
click at [93, 29] on span "Kandji" at bounding box center [93, 30] width 89 height 15
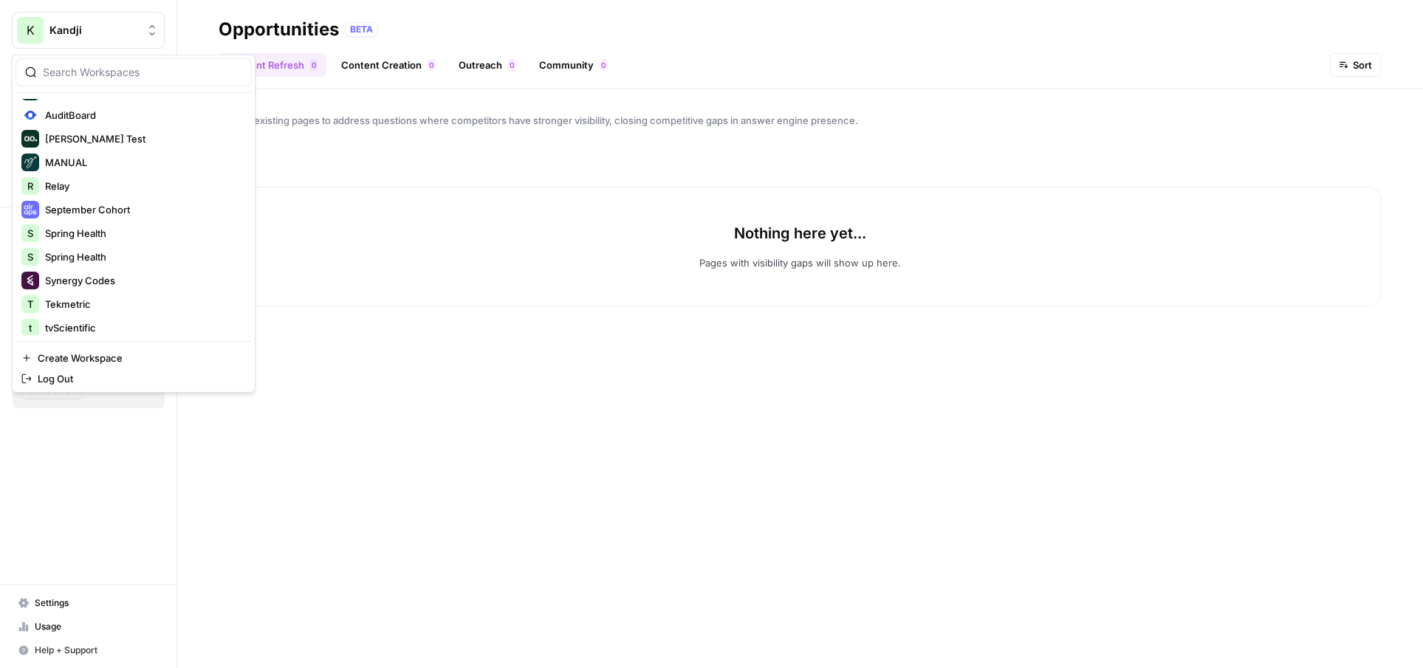
scroll to position [165, 0]
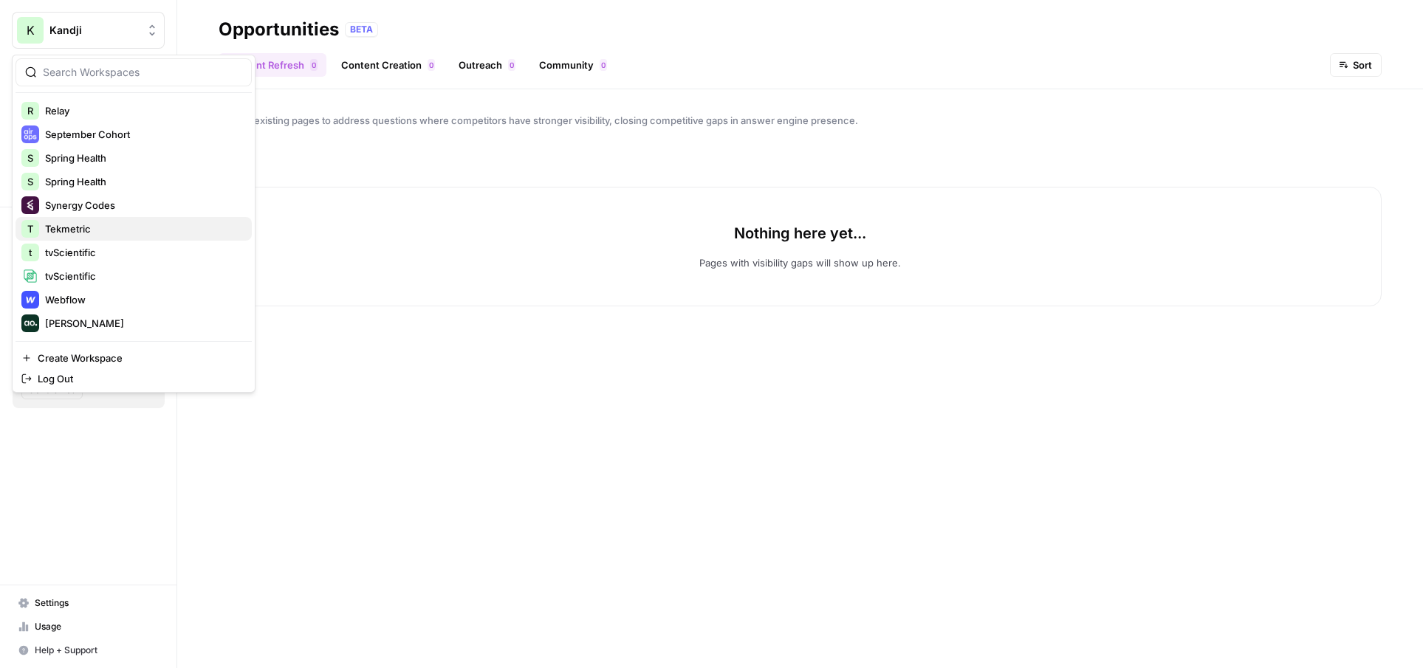
click at [106, 231] on span "Tekmetric" at bounding box center [142, 229] width 195 height 15
